Goal: Task Accomplishment & Management: Manage account settings

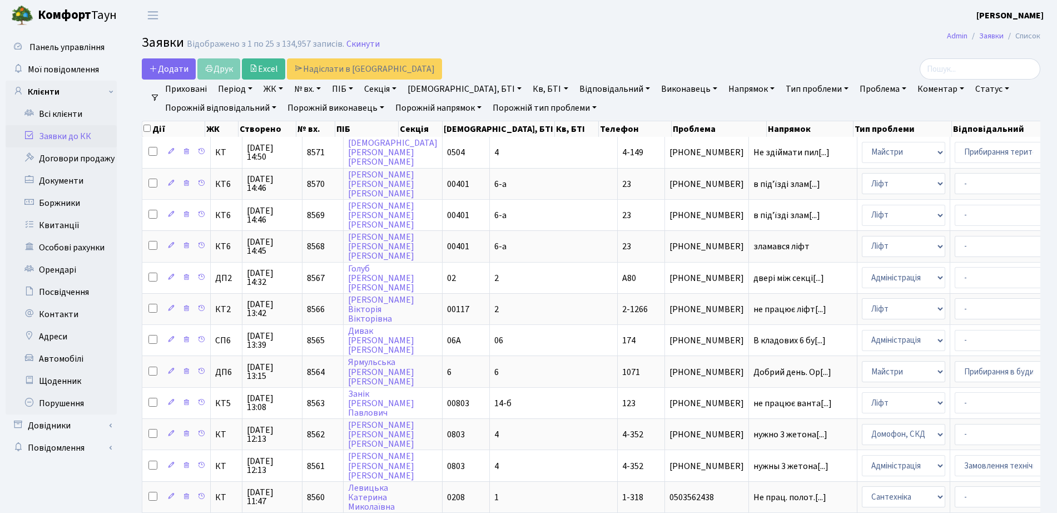
select select "25"
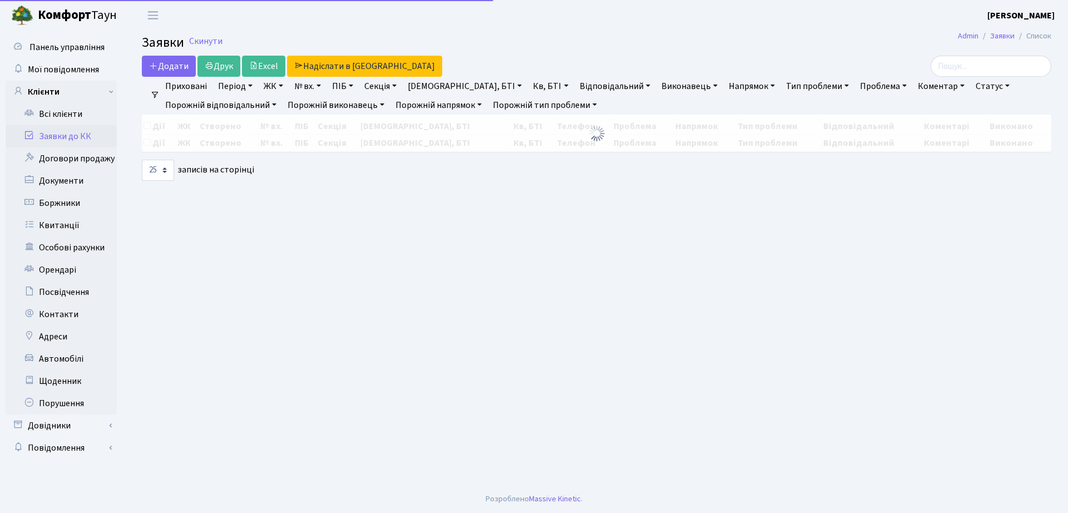
select select "25"
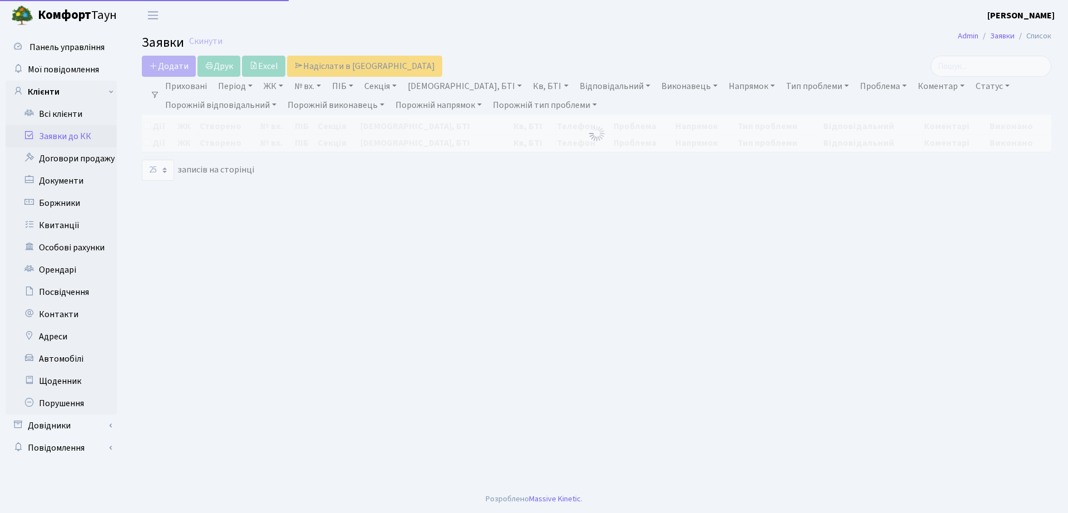
select select "25"
